Goal: Task Accomplishment & Management: Use online tool/utility

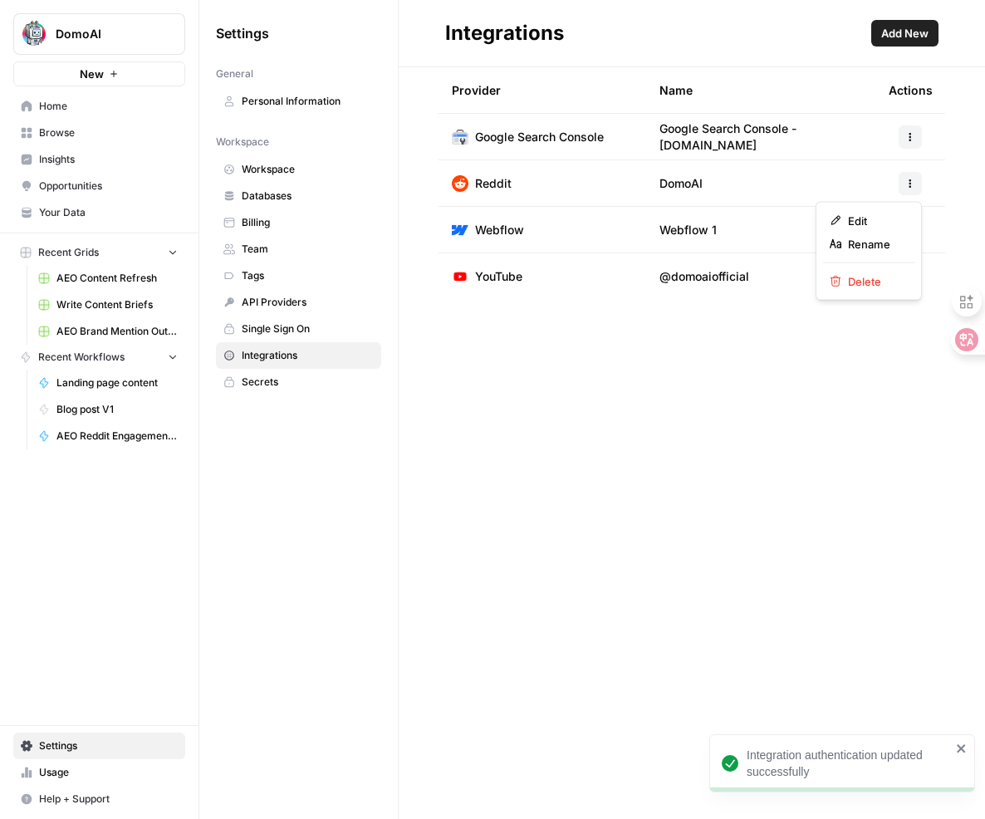
click at [921, 182] on button "button" at bounding box center [910, 183] width 23 height 23
click at [611, 460] on div "Provider Name Actions Google Search Console Google Search Console - [DOMAIN_NAM…" at bounding box center [692, 443] width 587 height 752
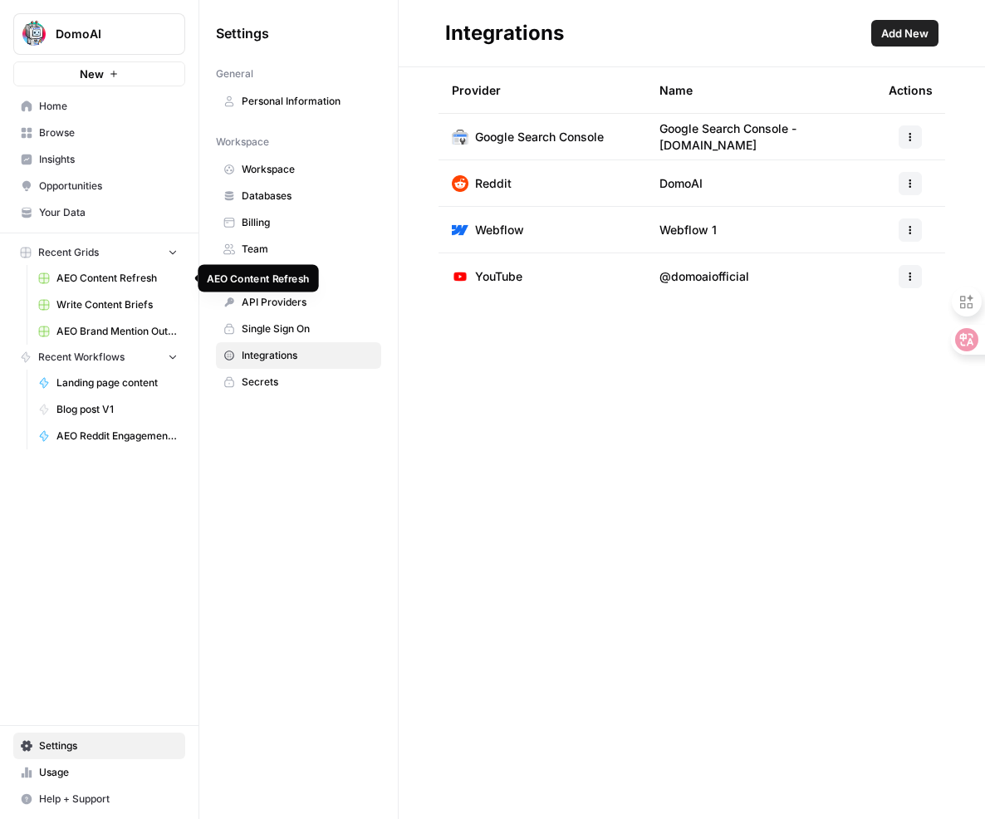
click at [89, 279] on span "AEO Content Refresh" at bounding box center [117, 278] width 121 height 15
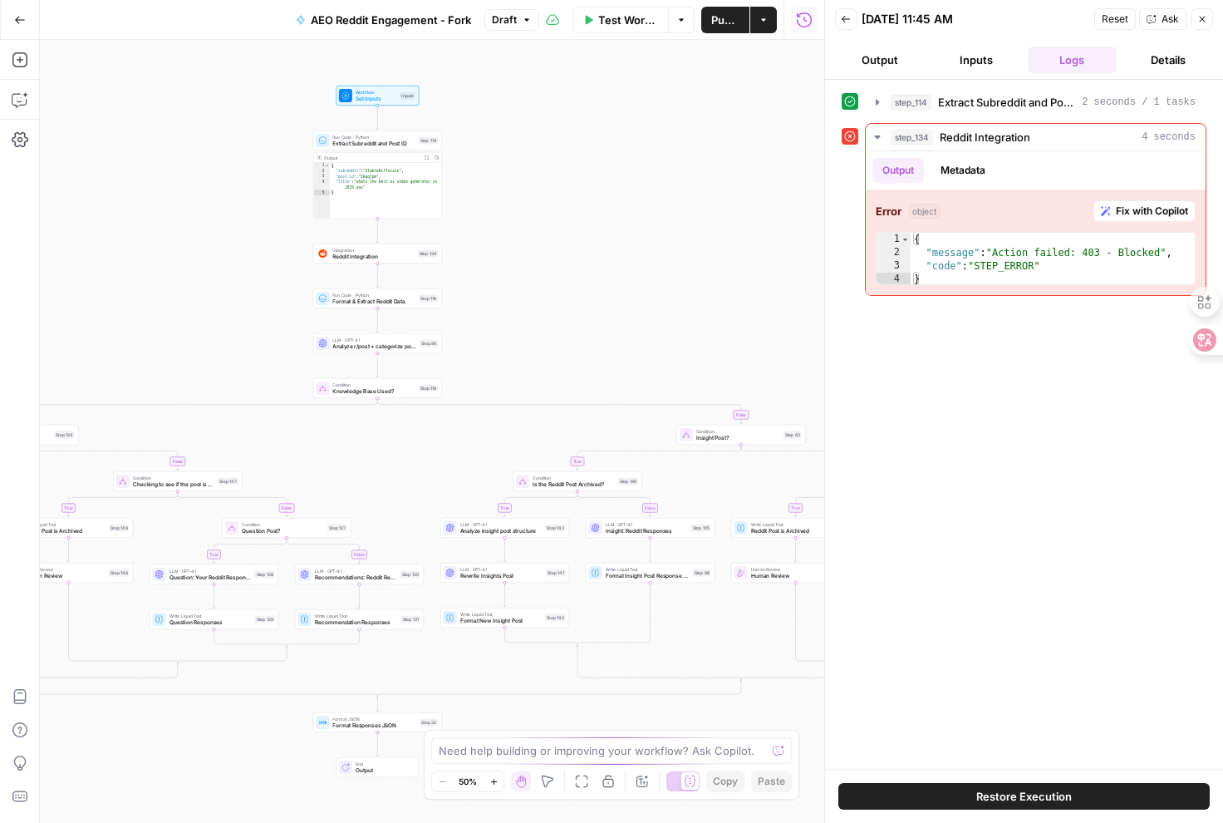
click at [595, 27] on button "Test Workflow" at bounding box center [620, 20] width 96 height 27
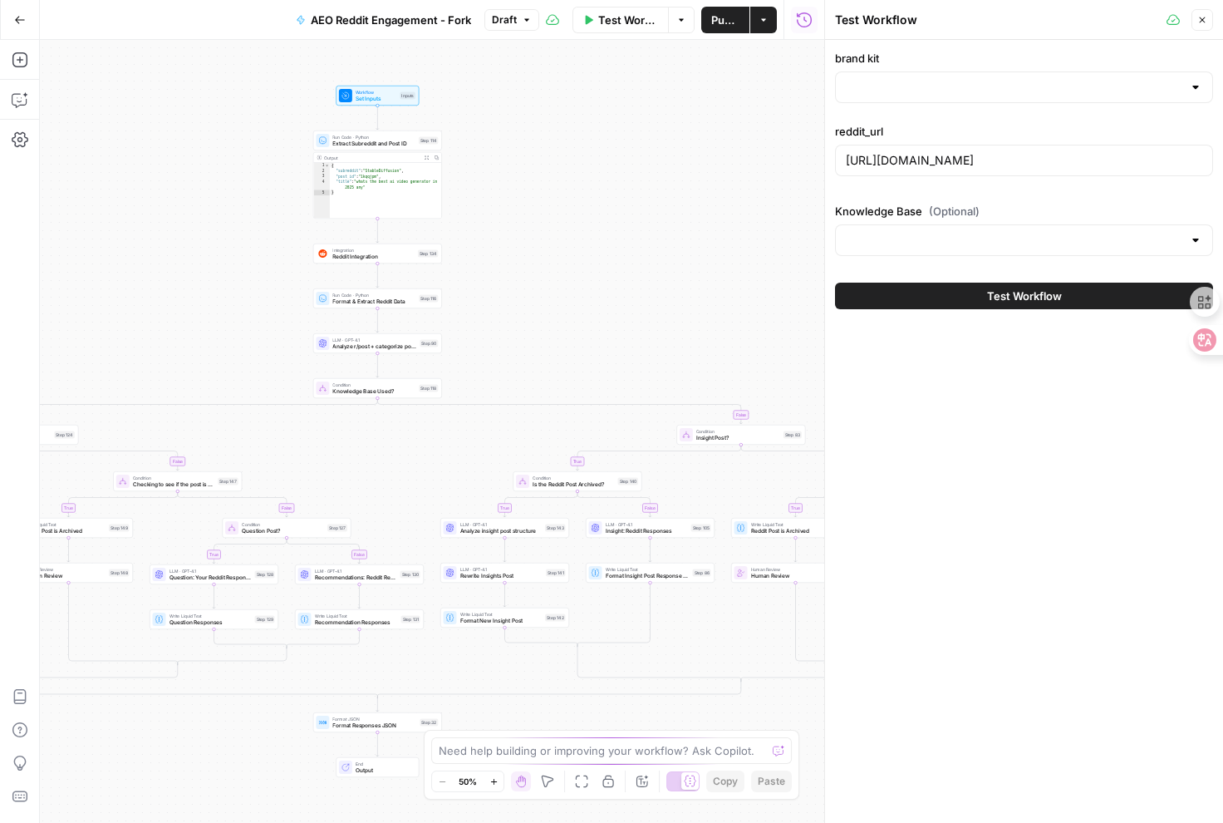
type input "DomoAI"
click at [1013, 291] on span "Test Workflow" at bounding box center [1024, 295] width 75 height 17
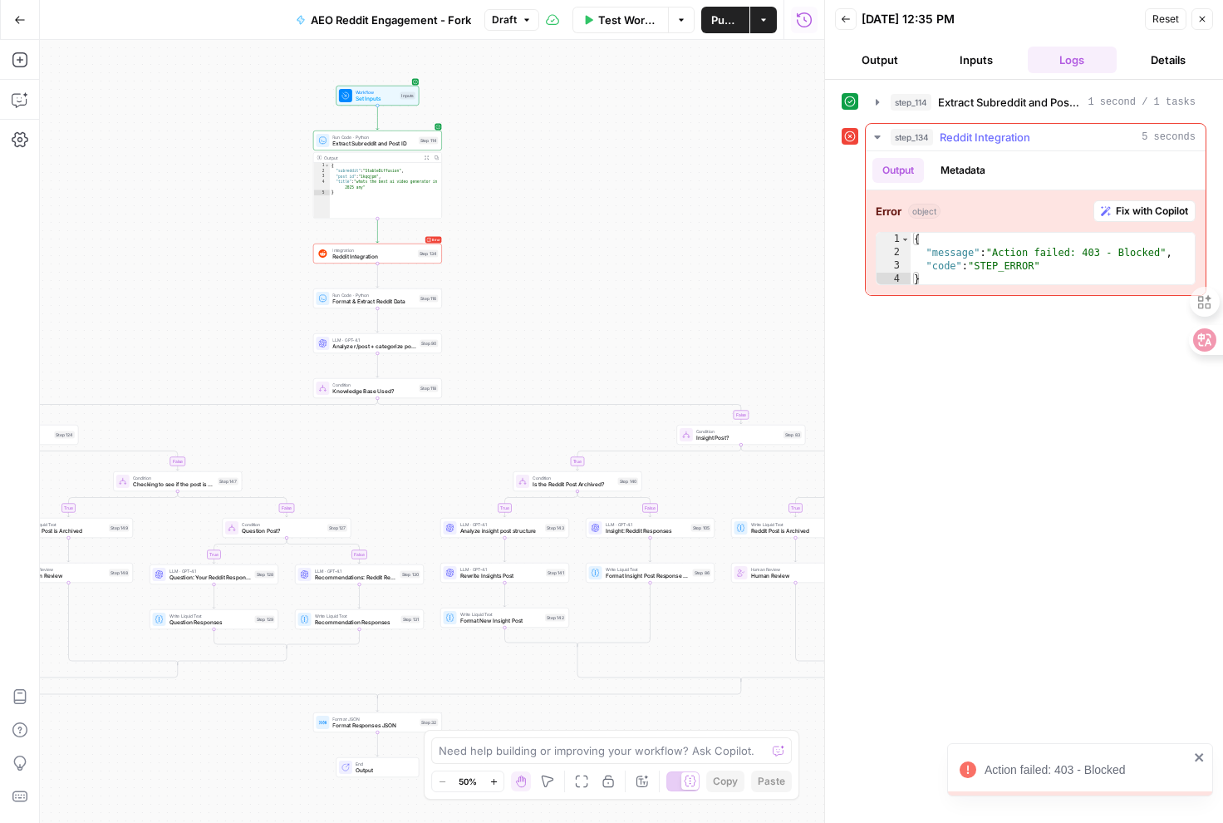
type textarea "**********"
click at [1011, 261] on div "{ "message" : "Action failed: 403 - Blocked" , "code" : "STEP_ERROR" }" at bounding box center [1053, 273] width 284 height 80
click at [1126, 209] on span "Fix with Copilot" at bounding box center [1152, 211] width 72 height 15
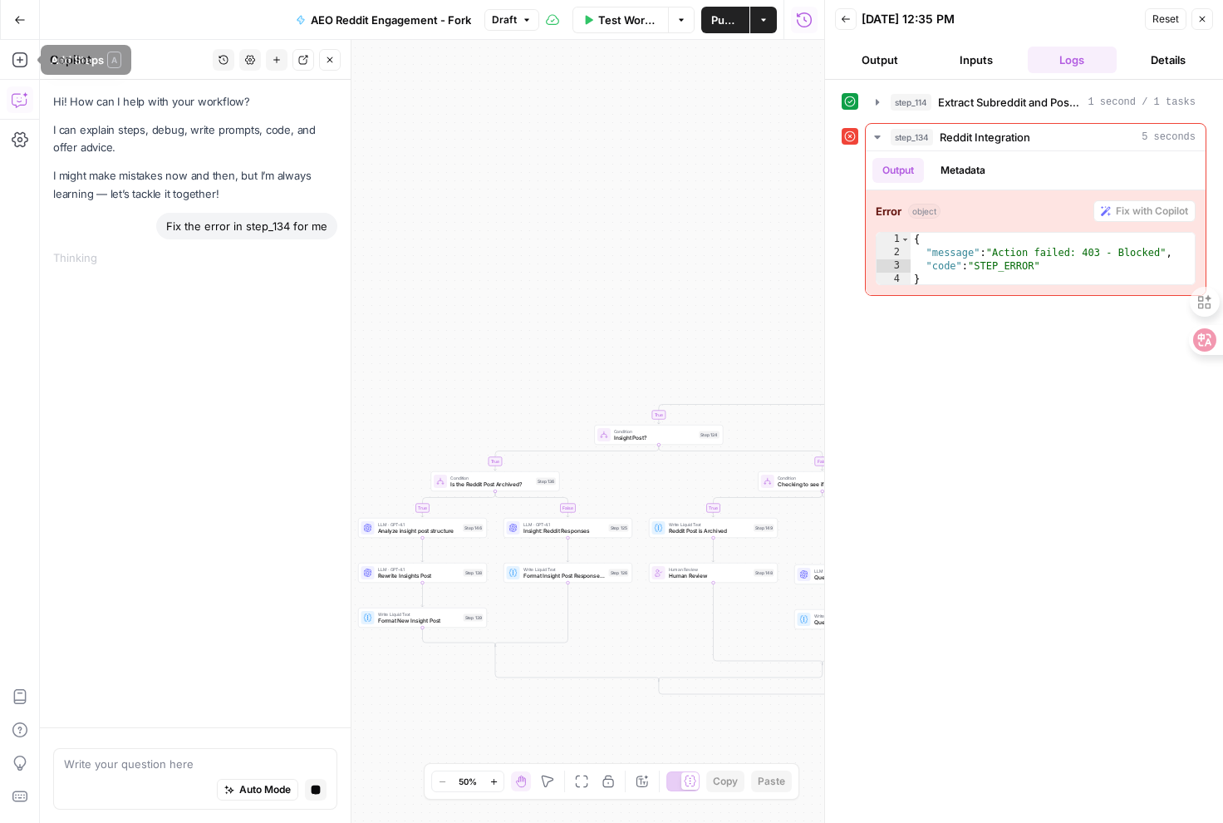
click at [23, 21] on icon "button" at bounding box center [20, 20] width 12 height 12
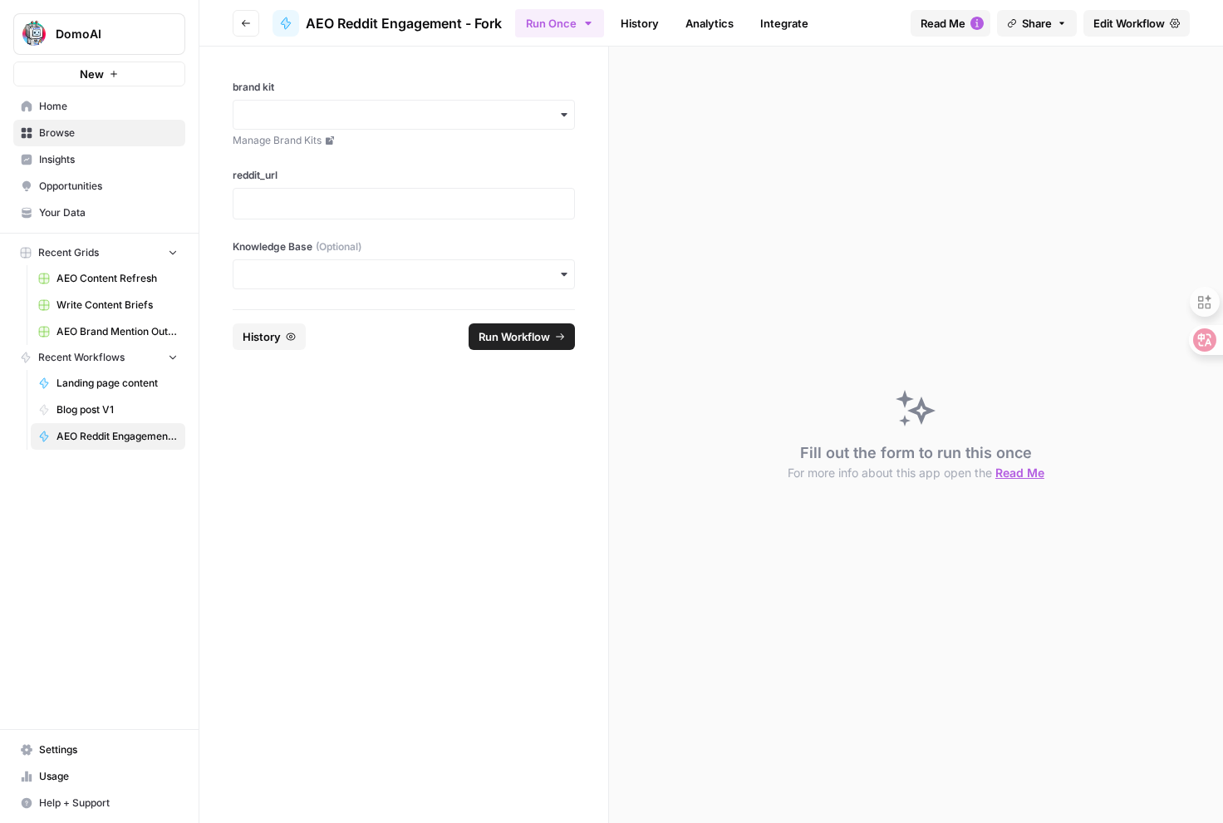
click at [781, 15] on link "Integrate" at bounding box center [784, 23] width 68 height 27
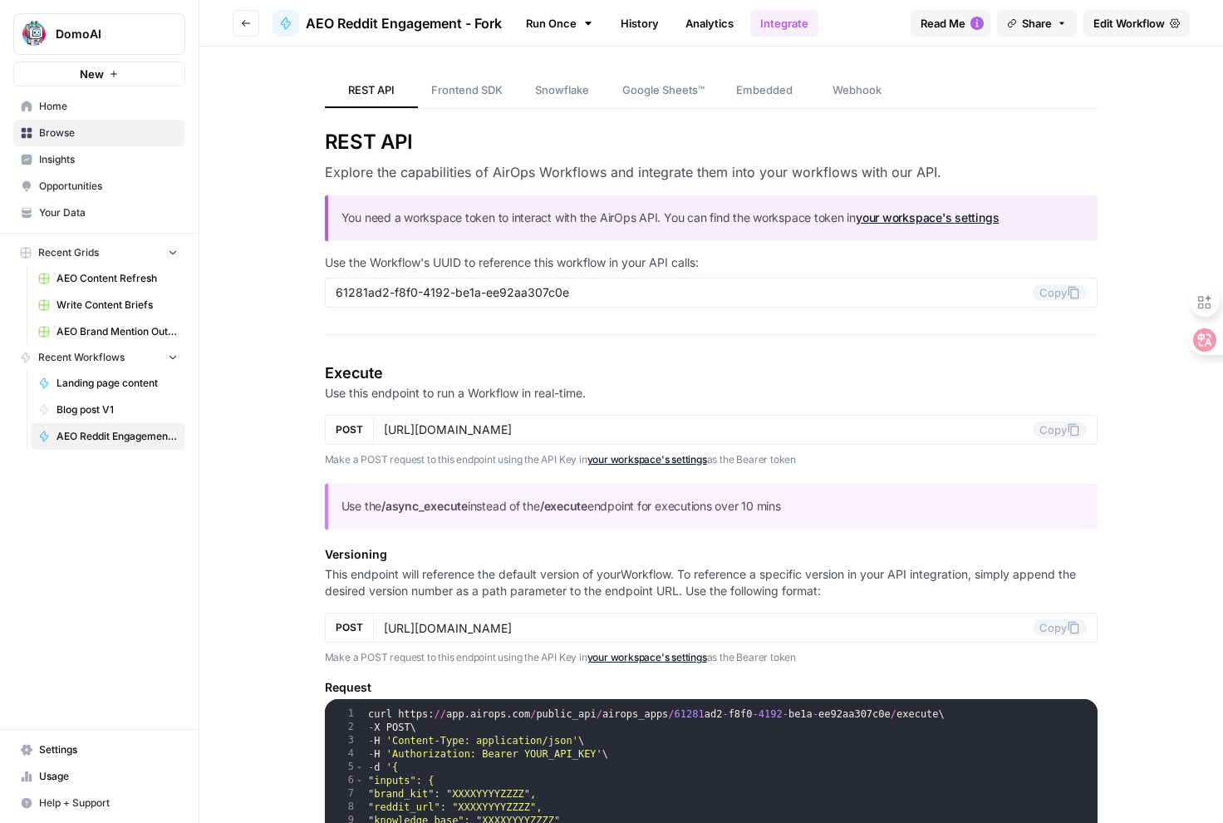
click at [947, 10] on button "Read Me" at bounding box center [951, 23] width 80 height 27
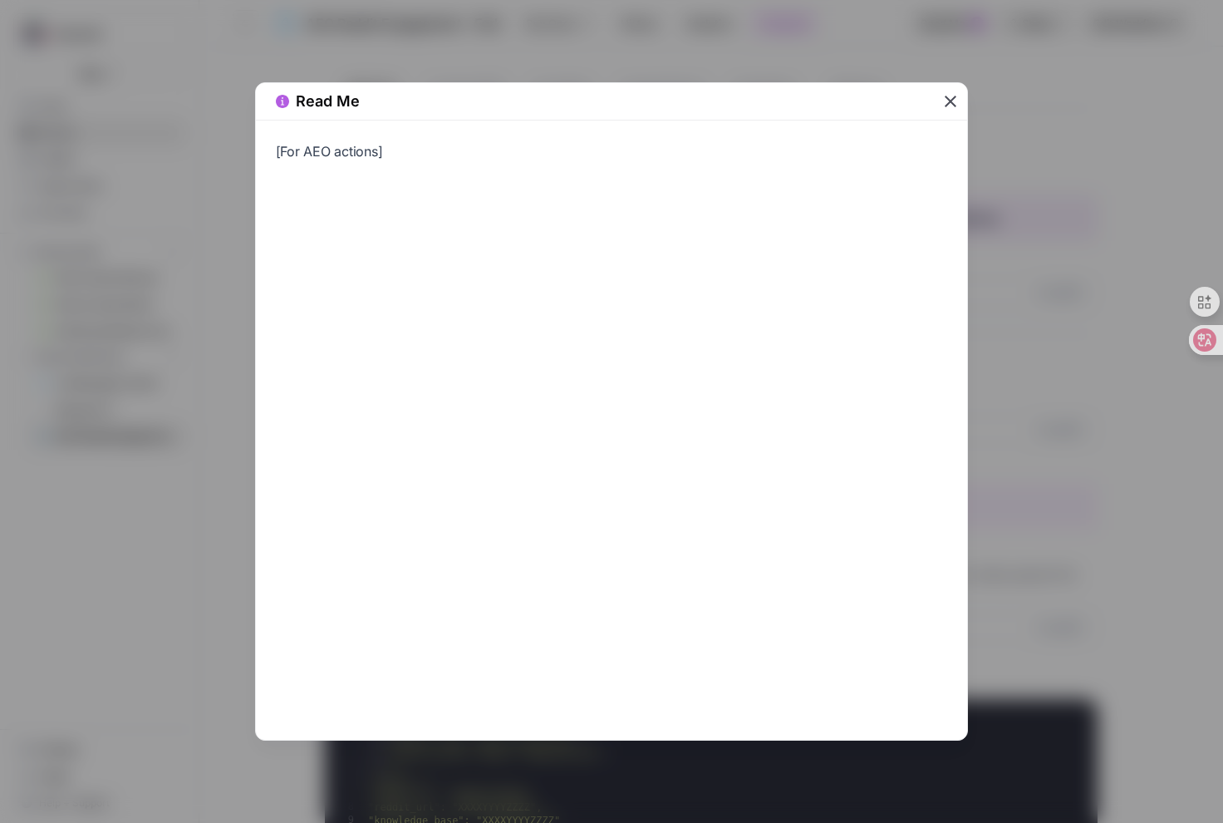
click at [951, 107] on icon "button" at bounding box center [951, 101] width 20 height 20
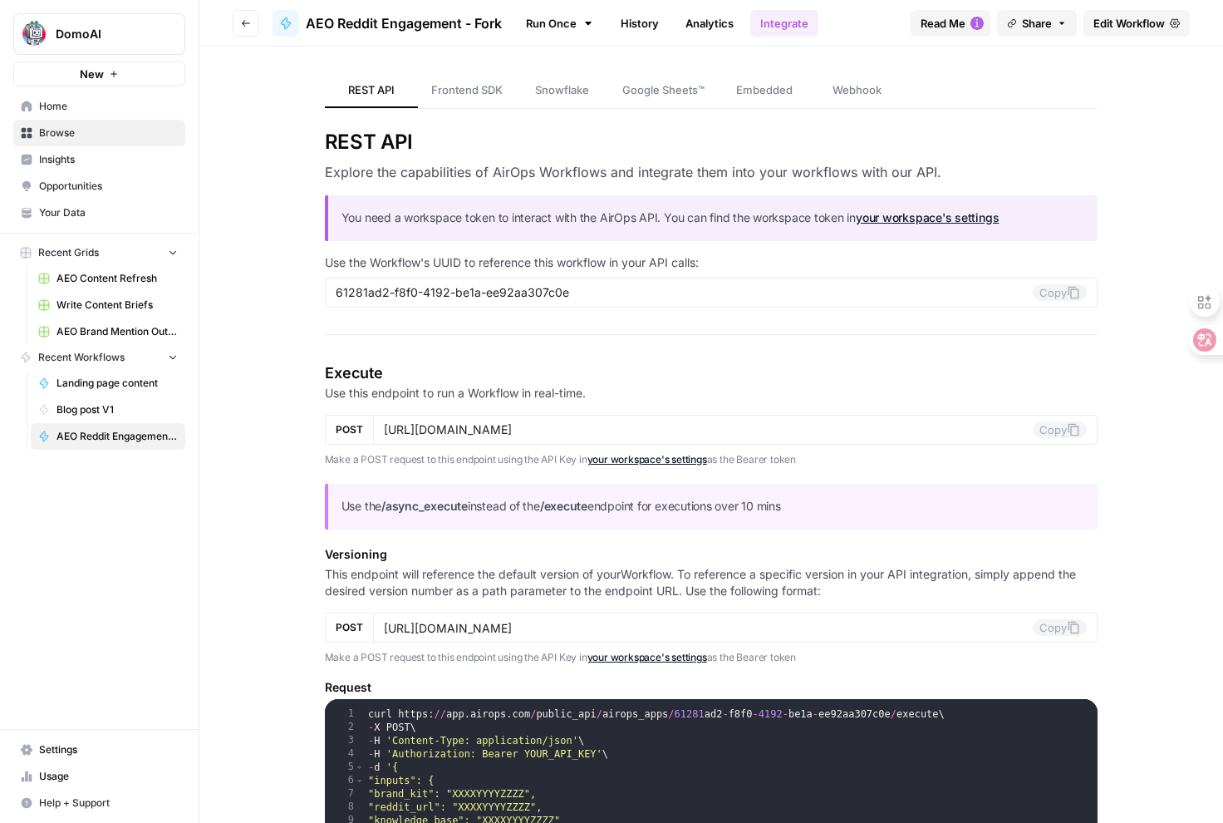
click at [245, 28] on button "Go back" at bounding box center [246, 23] width 27 height 27
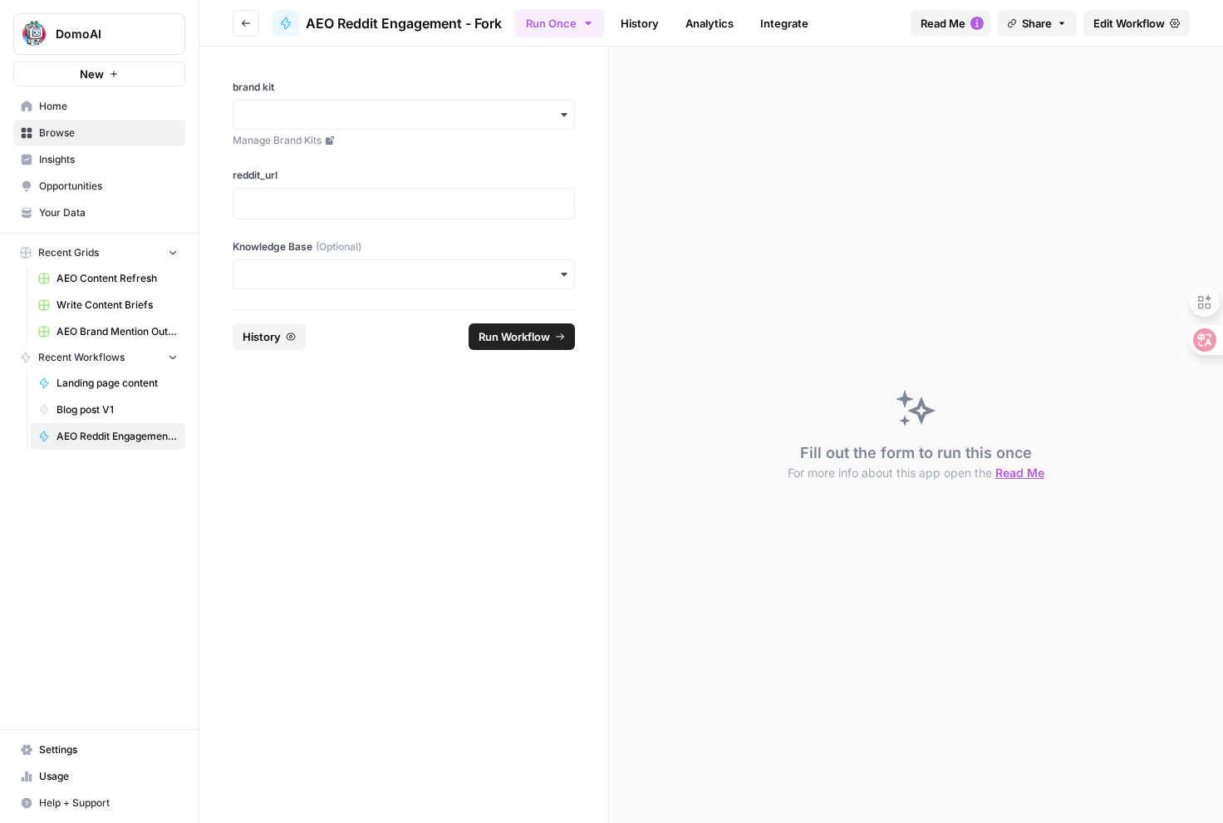
click at [245, 28] on button "Go back" at bounding box center [246, 23] width 27 height 27
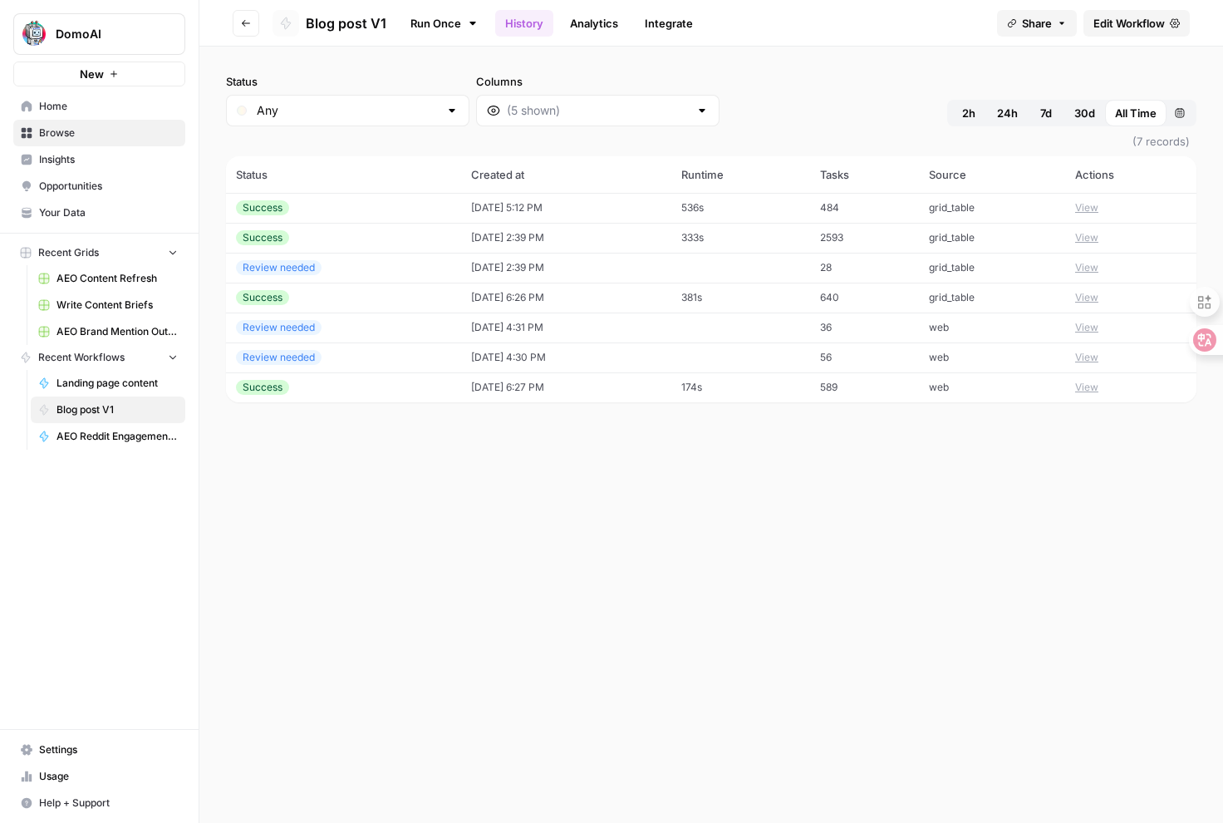
click at [80, 209] on span "Your Data" at bounding box center [108, 212] width 139 height 15
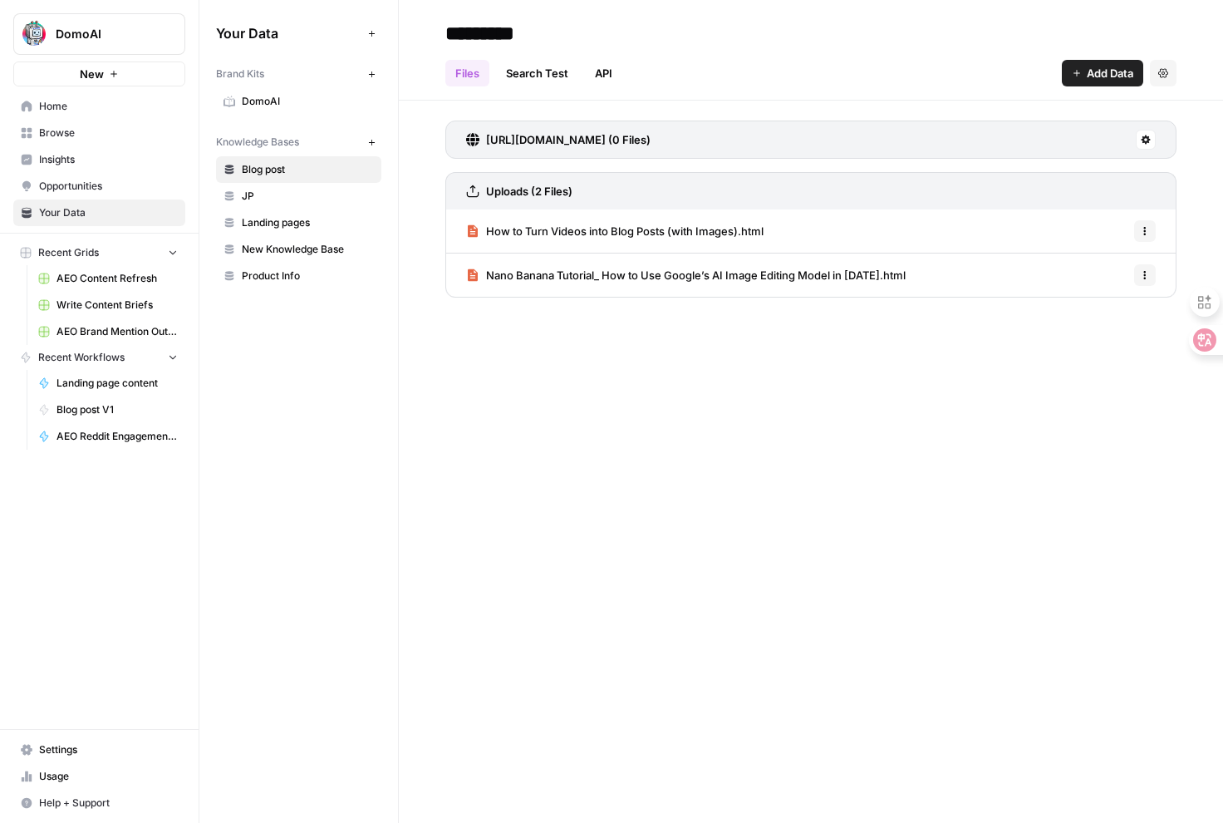
click at [72, 161] on span "Insights" at bounding box center [108, 159] width 139 height 15
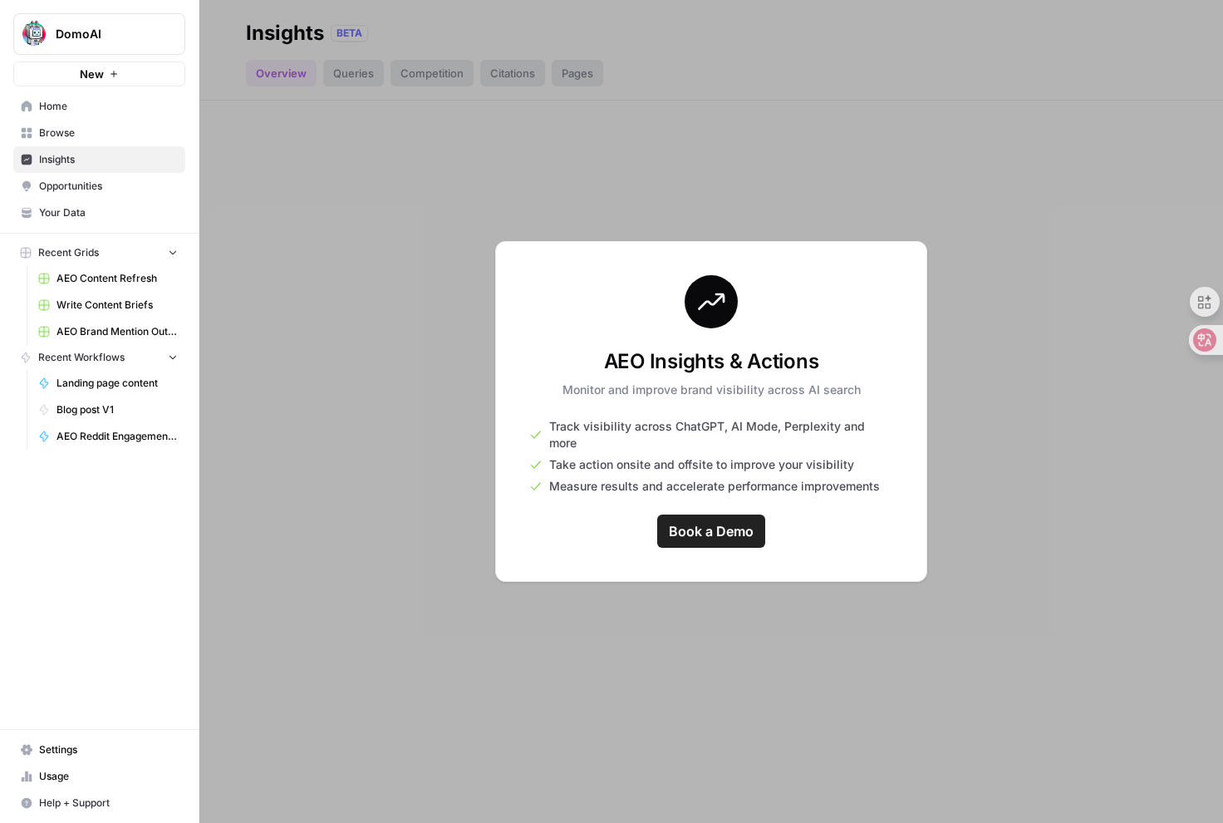
click at [73, 130] on span "Browse" at bounding box center [108, 132] width 139 height 15
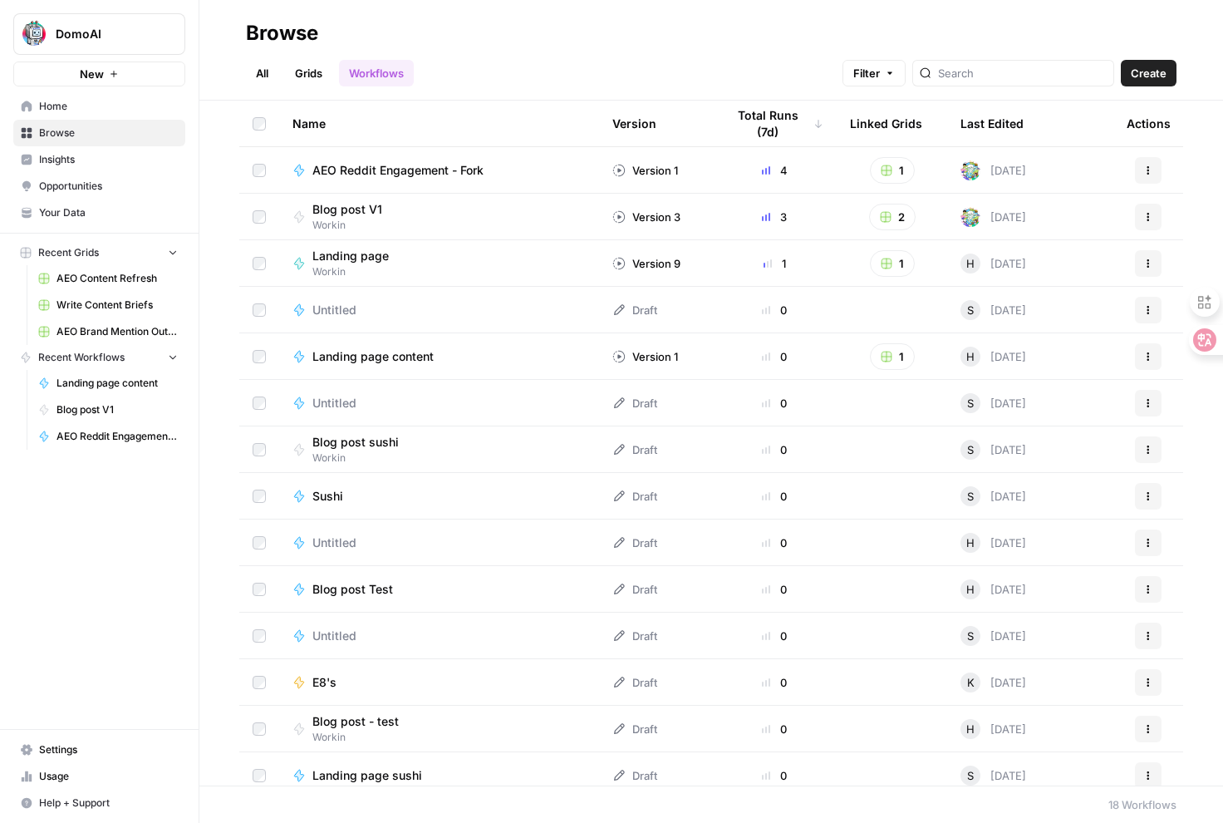
click at [60, 104] on span "Home" at bounding box center [108, 106] width 139 height 15
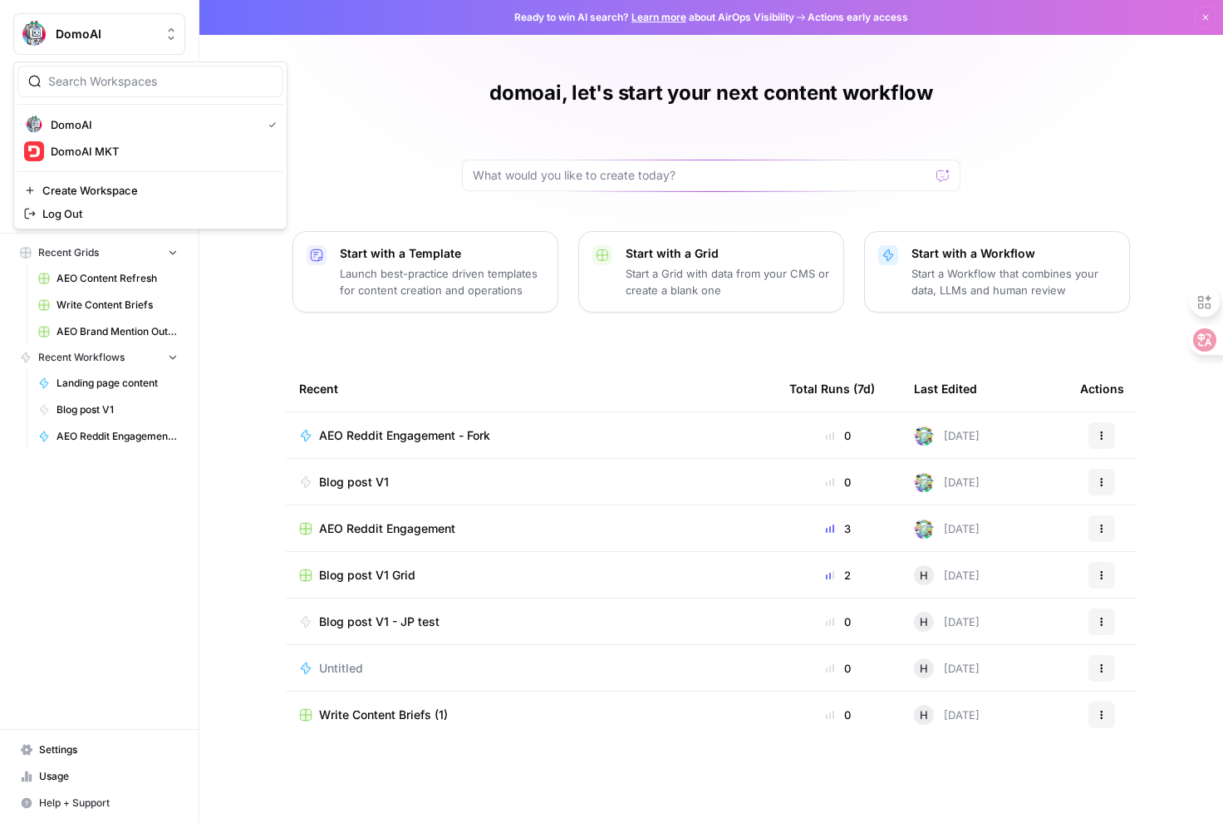
click at [79, 37] on span "DomoAI" at bounding box center [106, 34] width 101 height 17
click at [71, 754] on span "Settings" at bounding box center [108, 749] width 139 height 15
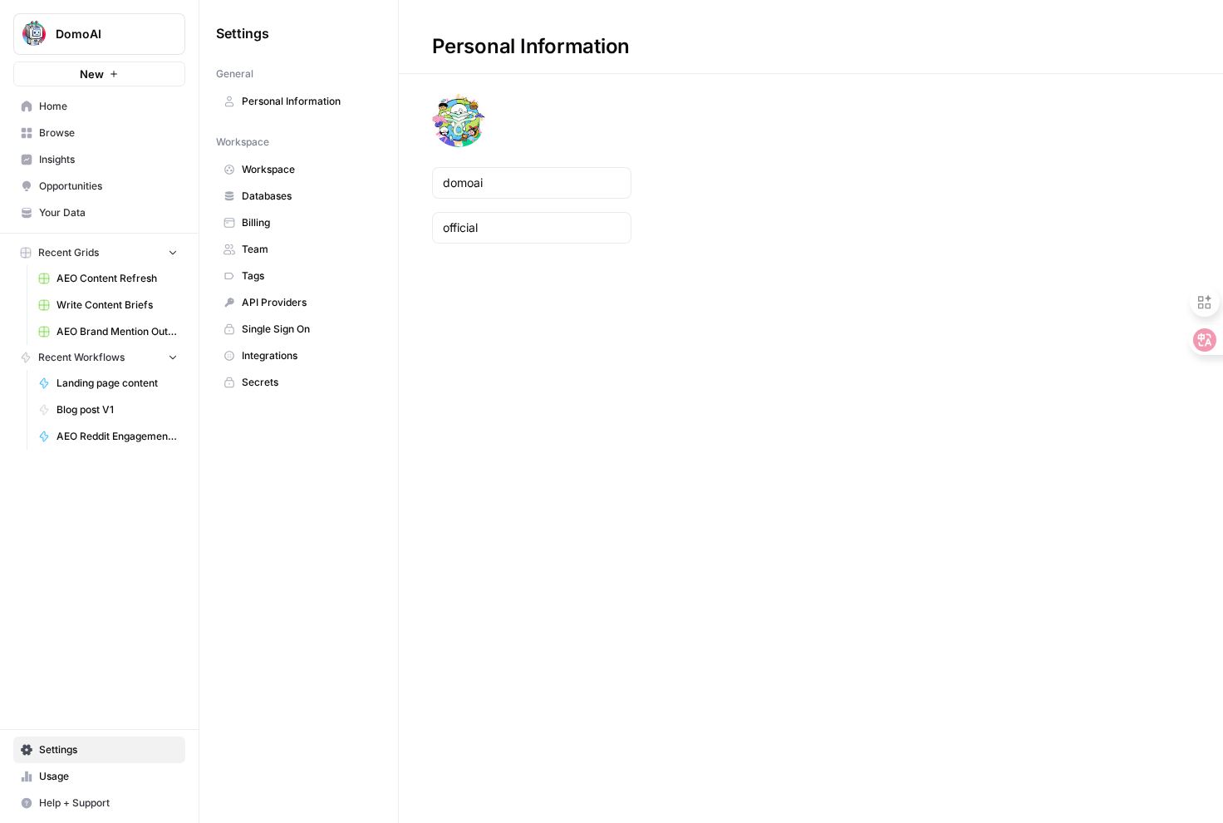
click at [299, 353] on span "Integrations" at bounding box center [308, 355] width 132 height 15
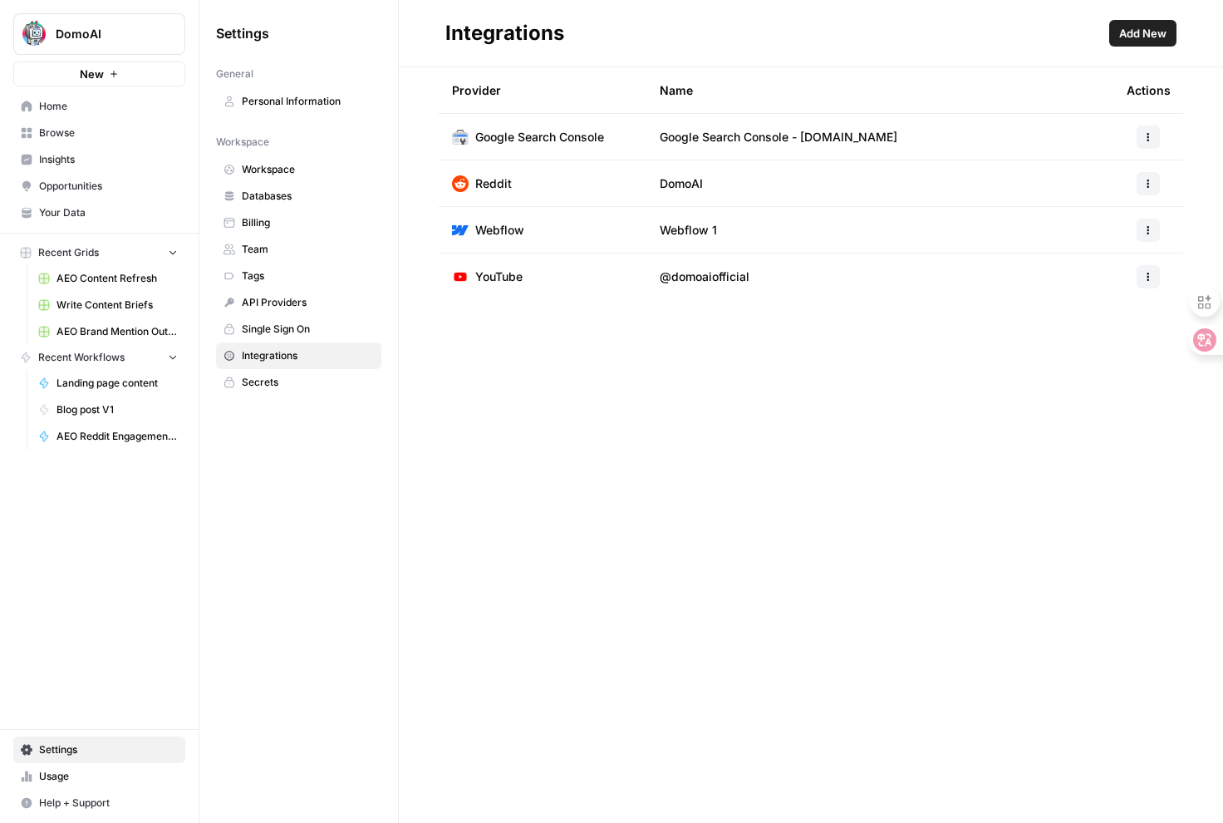
click at [295, 227] on span "Billing" at bounding box center [308, 222] width 132 height 15
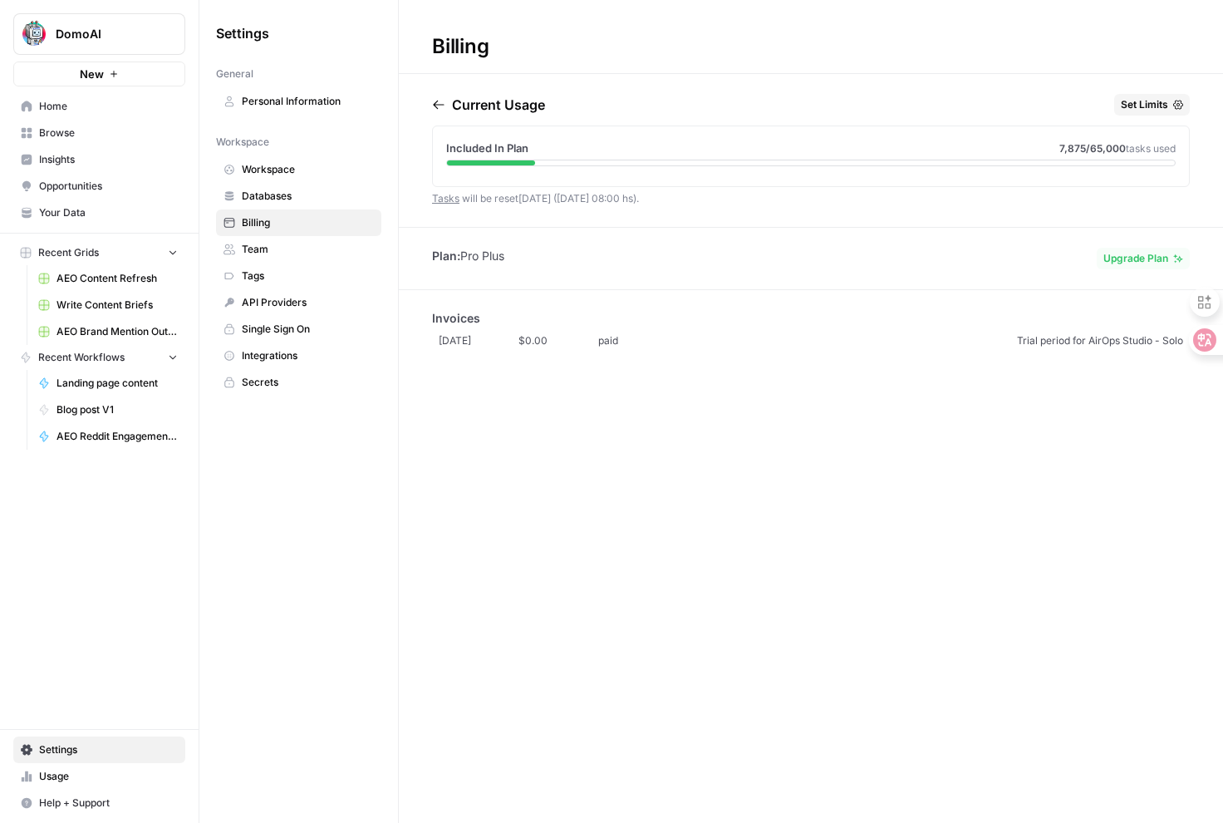
click at [66, 113] on span "Home" at bounding box center [108, 106] width 139 height 15
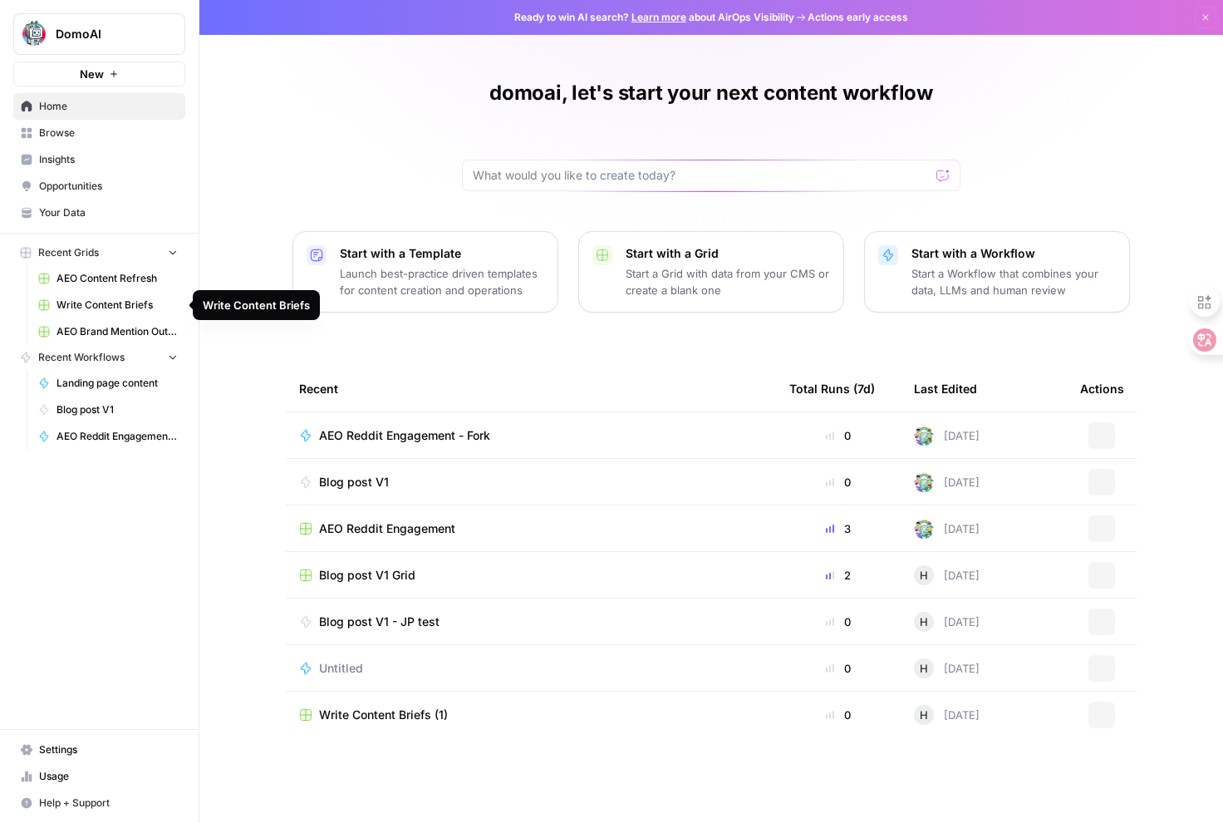
click at [103, 310] on span "Write Content Briefs" at bounding box center [117, 304] width 121 height 15
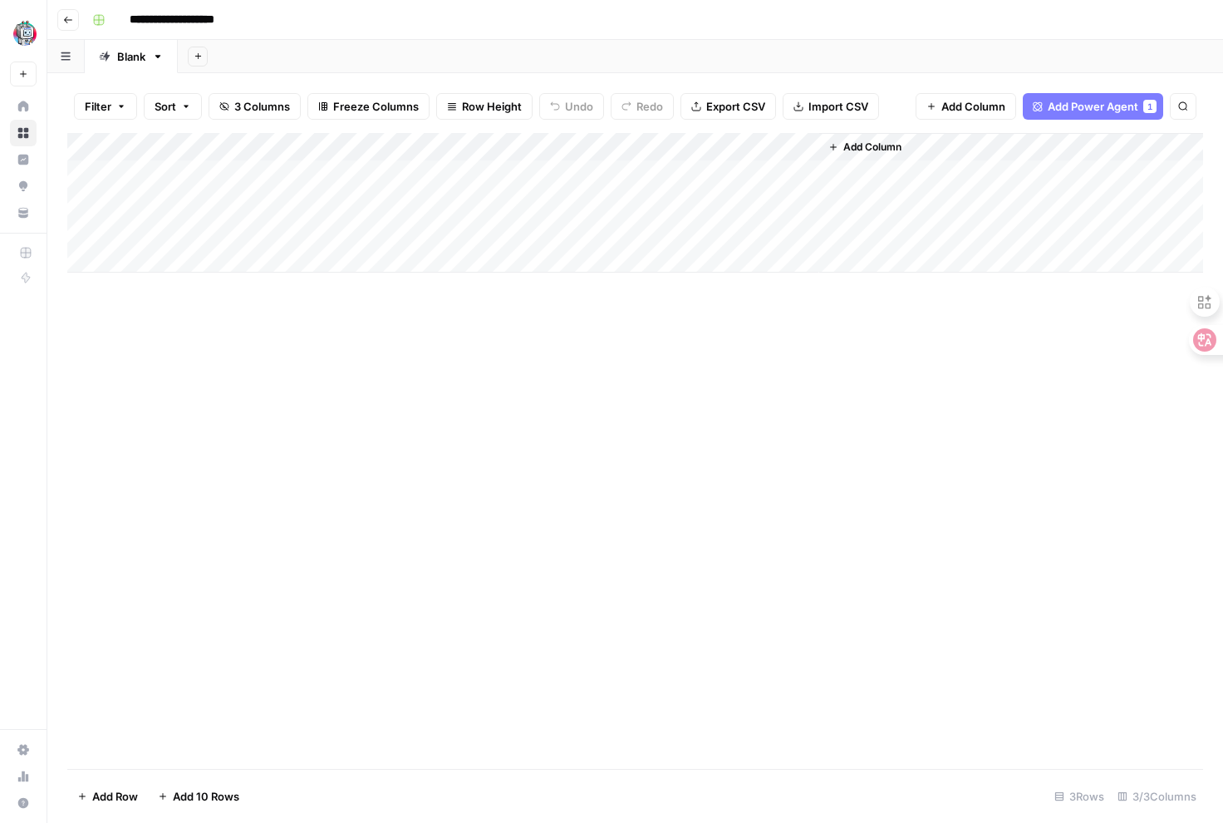
click at [71, 35] on header "**********" at bounding box center [635, 20] width 1176 height 40
click at [64, 17] on icon "button" at bounding box center [68, 20] width 10 height 10
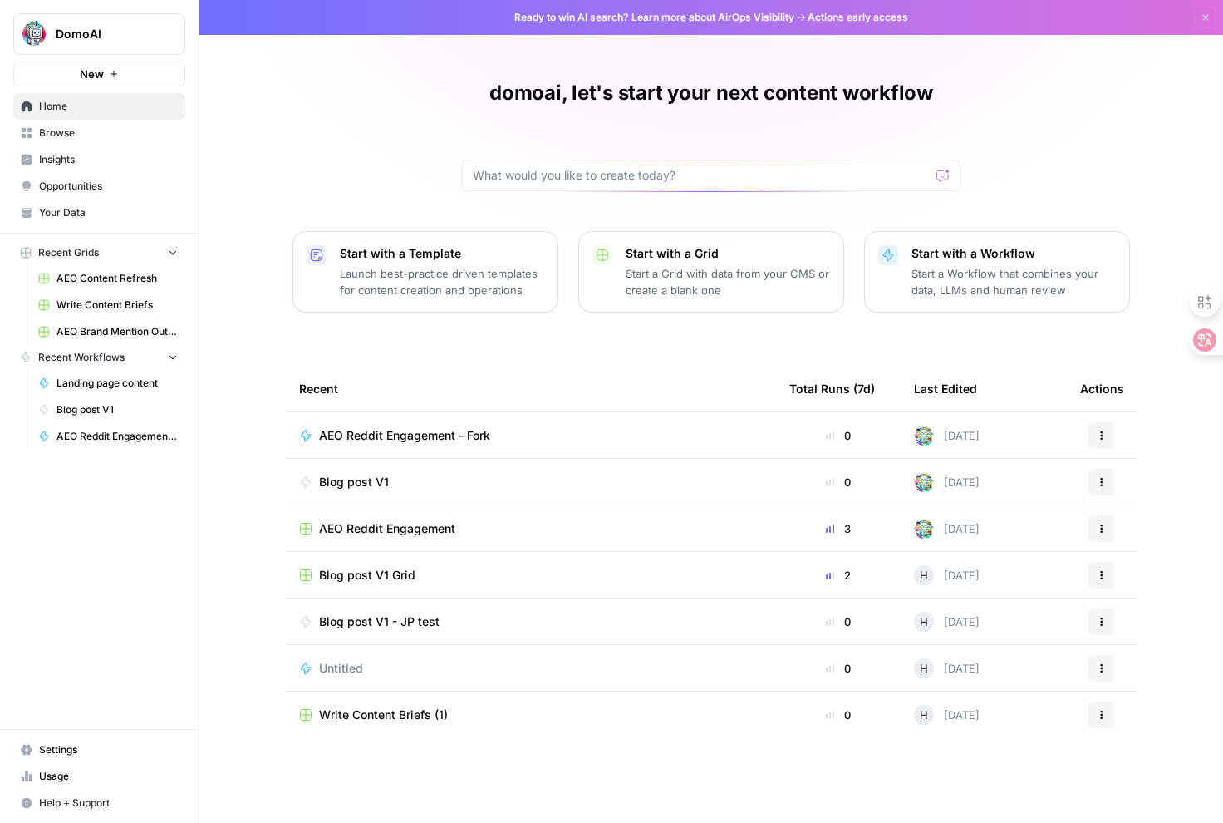
click at [118, 331] on span "AEO Brand Mention Outreach" at bounding box center [117, 331] width 121 height 15
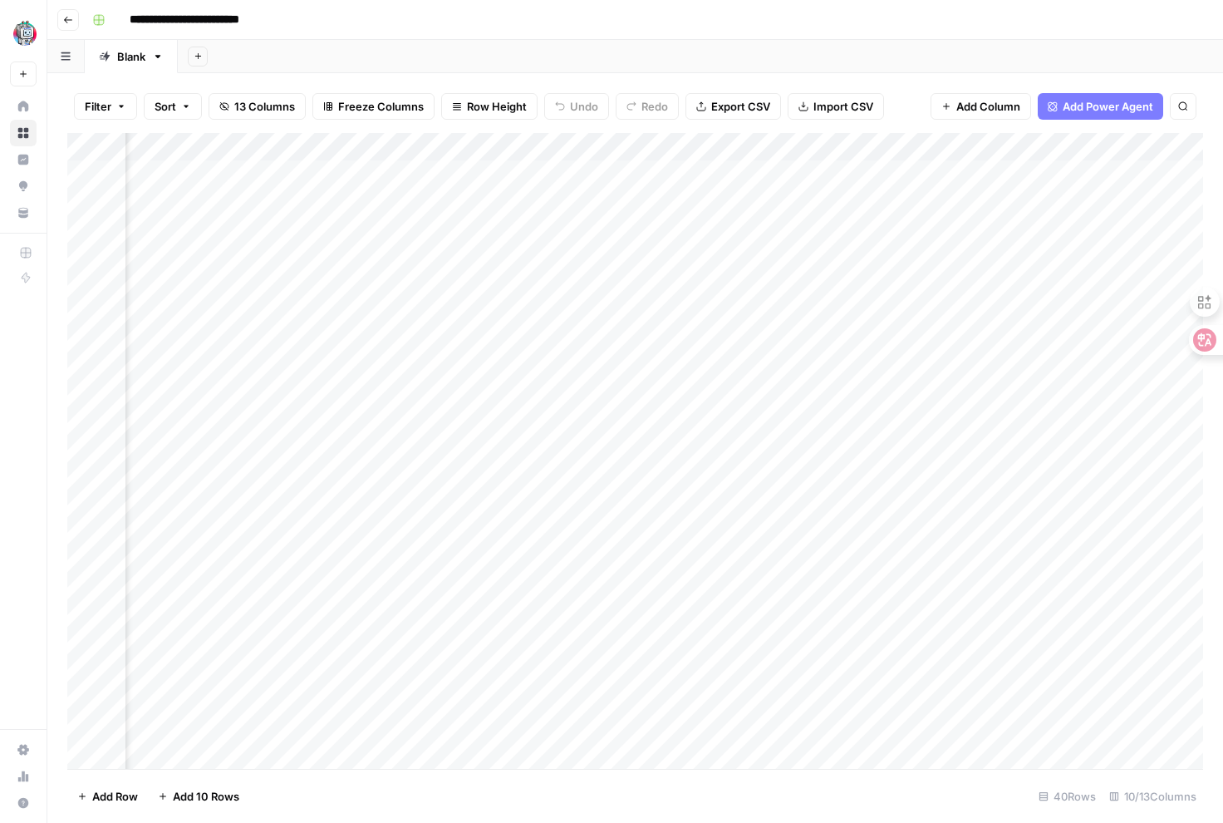
scroll to position [0, 871]
click at [869, 205] on div "Add Column" at bounding box center [635, 451] width 1136 height 636
click at [755, 208] on div "Add Column" at bounding box center [635, 451] width 1136 height 636
click at [614, 214] on div "Add Column" at bounding box center [635, 451] width 1136 height 636
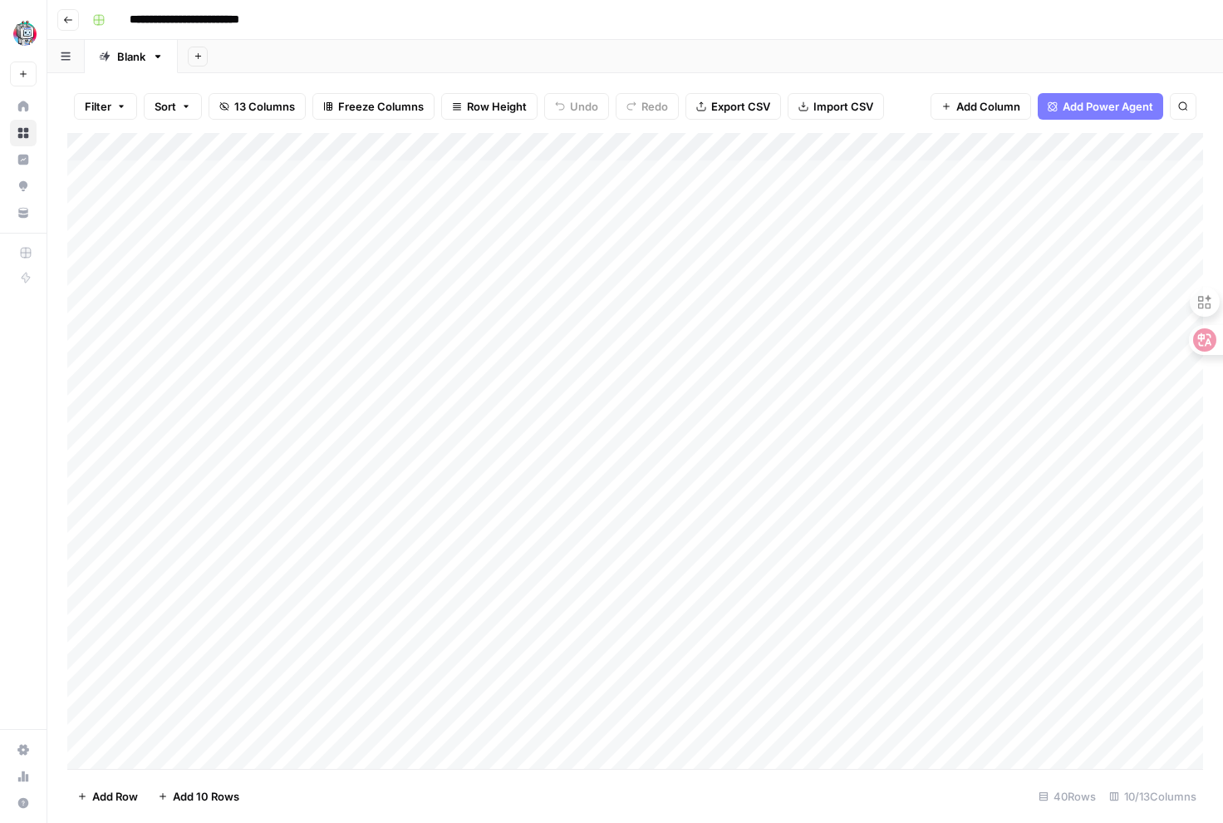
click at [788, 210] on div "Add Column" at bounding box center [635, 451] width 1136 height 636
